Goal: Task Accomplishment & Management: Manage account settings

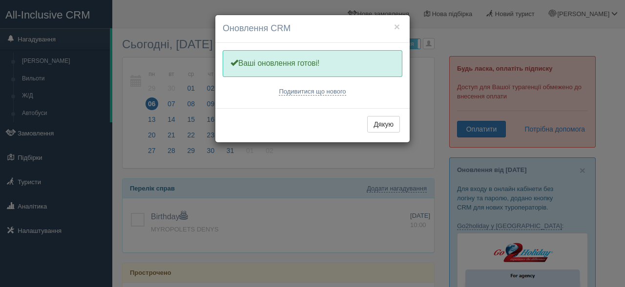
click at [384, 133] on div "Дякую" at bounding box center [312, 125] width 194 height 34
click at [383, 130] on button "Дякую" at bounding box center [383, 124] width 33 height 17
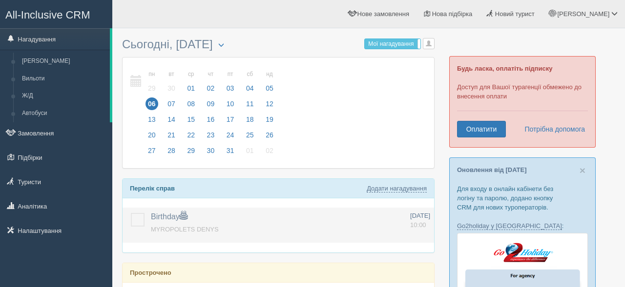
click at [131, 213] on label at bounding box center [131, 213] width 0 height 0
click at [0, 0] on input "checkbox" at bounding box center [0, 0] width 0 height 0
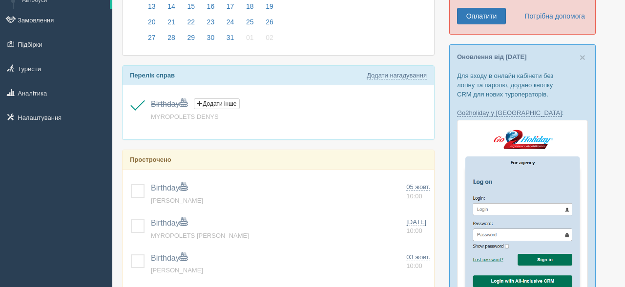
scroll to position [153, 0]
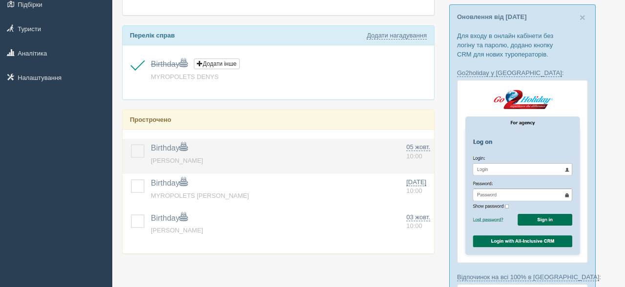
click at [131, 144] on label at bounding box center [131, 144] width 0 height 0
click at [0, 0] on input "checkbox" at bounding box center [0, 0] width 0 height 0
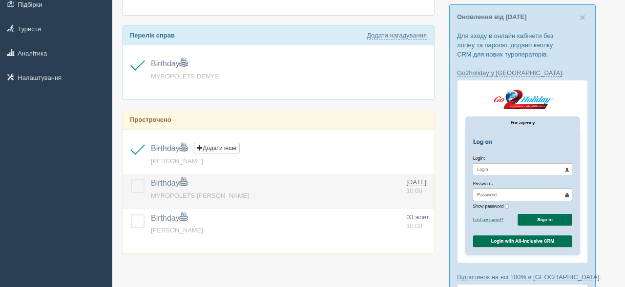
click at [131, 180] on label at bounding box center [131, 180] width 0 height 0
click at [0, 0] on input "checkbox" at bounding box center [0, 0] width 0 height 0
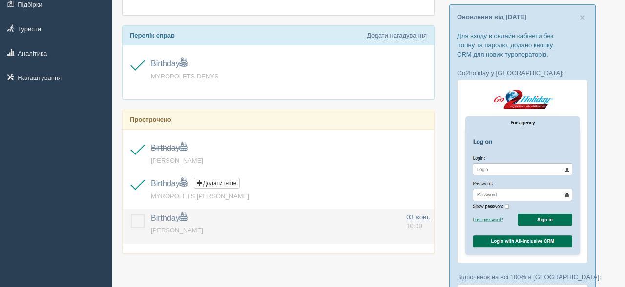
click at [131, 215] on label at bounding box center [131, 215] width 0 height 0
click at [0, 0] on input "checkbox" at bounding box center [0, 0] width 0 height 0
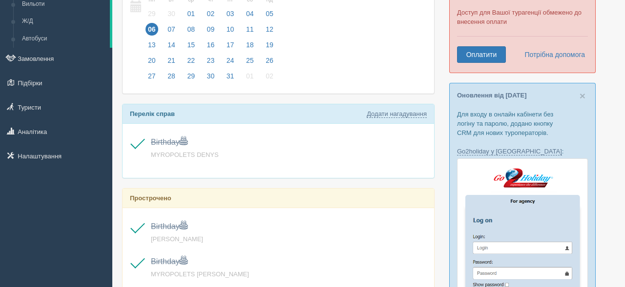
scroll to position [0, 0]
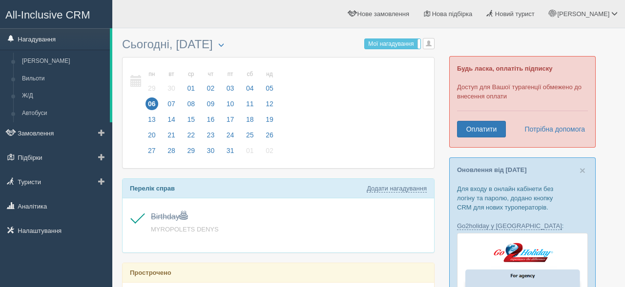
click at [28, 39] on link "Нагадування" at bounding box center [55, 38] width 110 height 21
